Goal: Find specific page/section: Find specific page/section

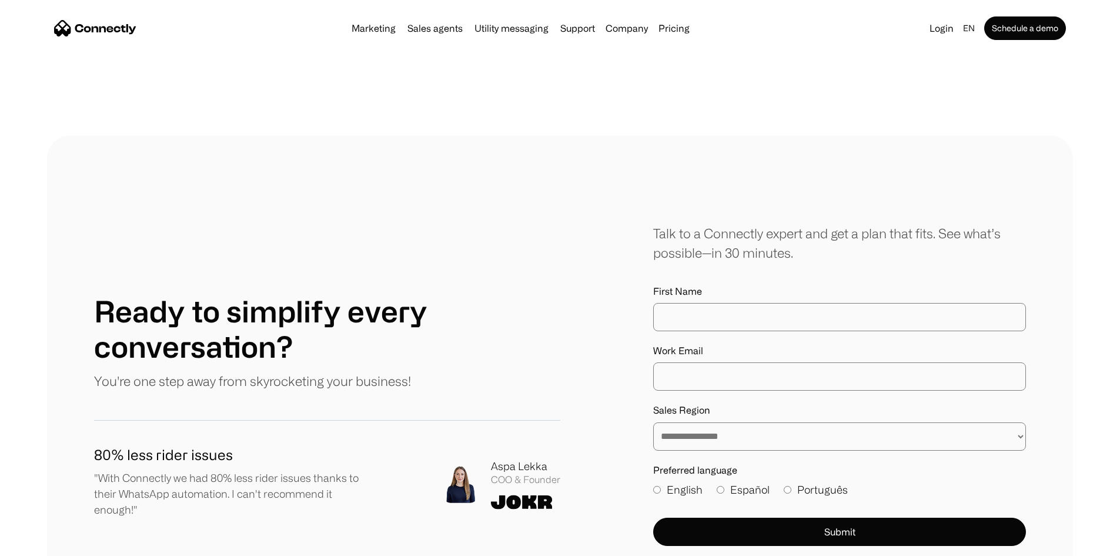
scroll to position [6741, 0]
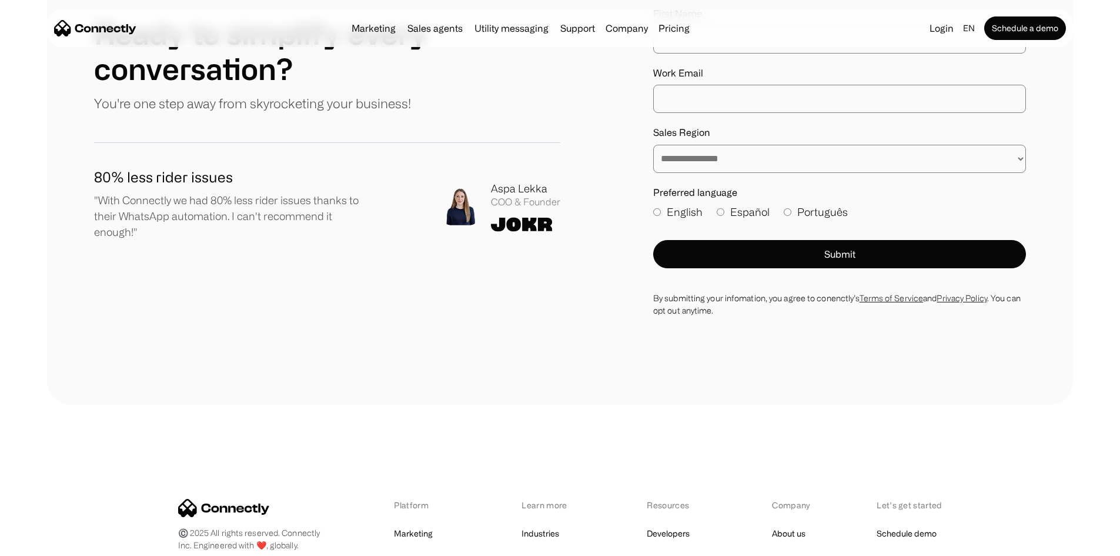
click at [794, 551] on link "Careers" at bounding box center [787, 559] width 30 height 16
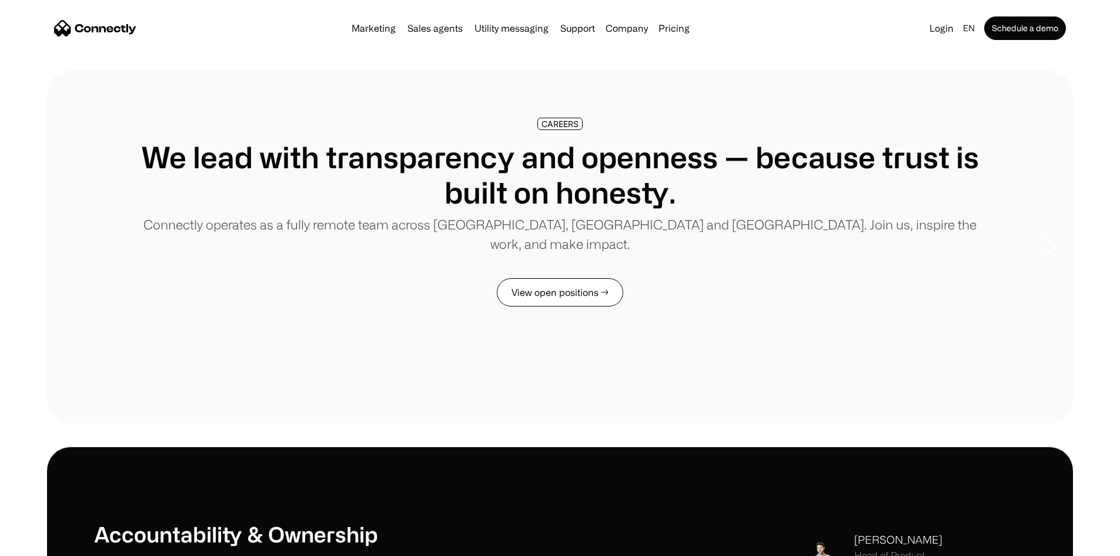
click at [582, 306] on link "View open positions →" at bounding box center [560, 292] width 126 height 28
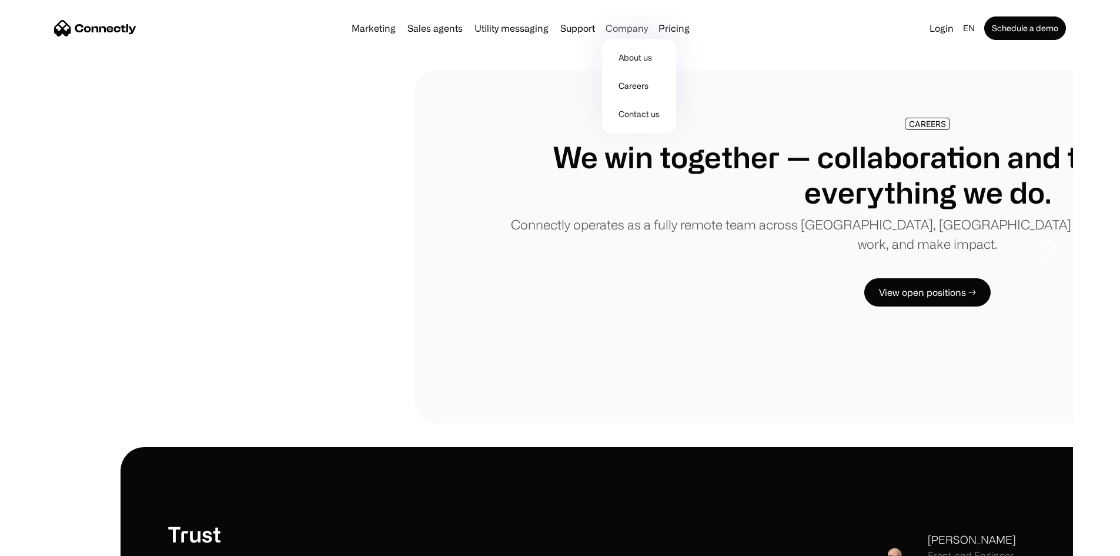
click at [640, 28] on div "Company" at bounding box center [627, 28] width 42 height 16
click at [637, 61] on link "About us" at bounding box center [639, 58] width 65 height 28
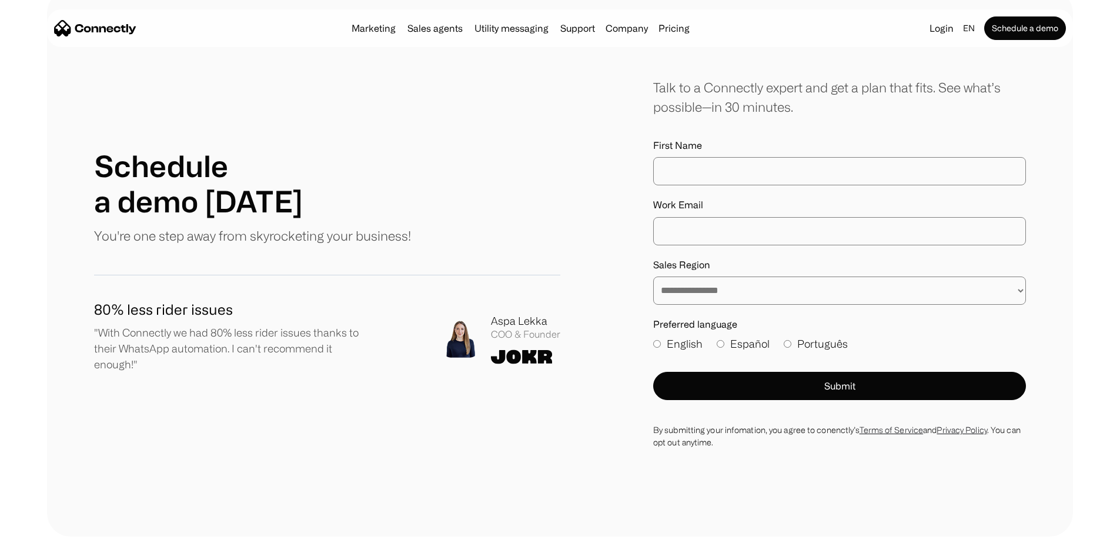
scroll to position [1287, 0]
